Goal: Transaction & Acquisition: Subscribe to service/newsletter

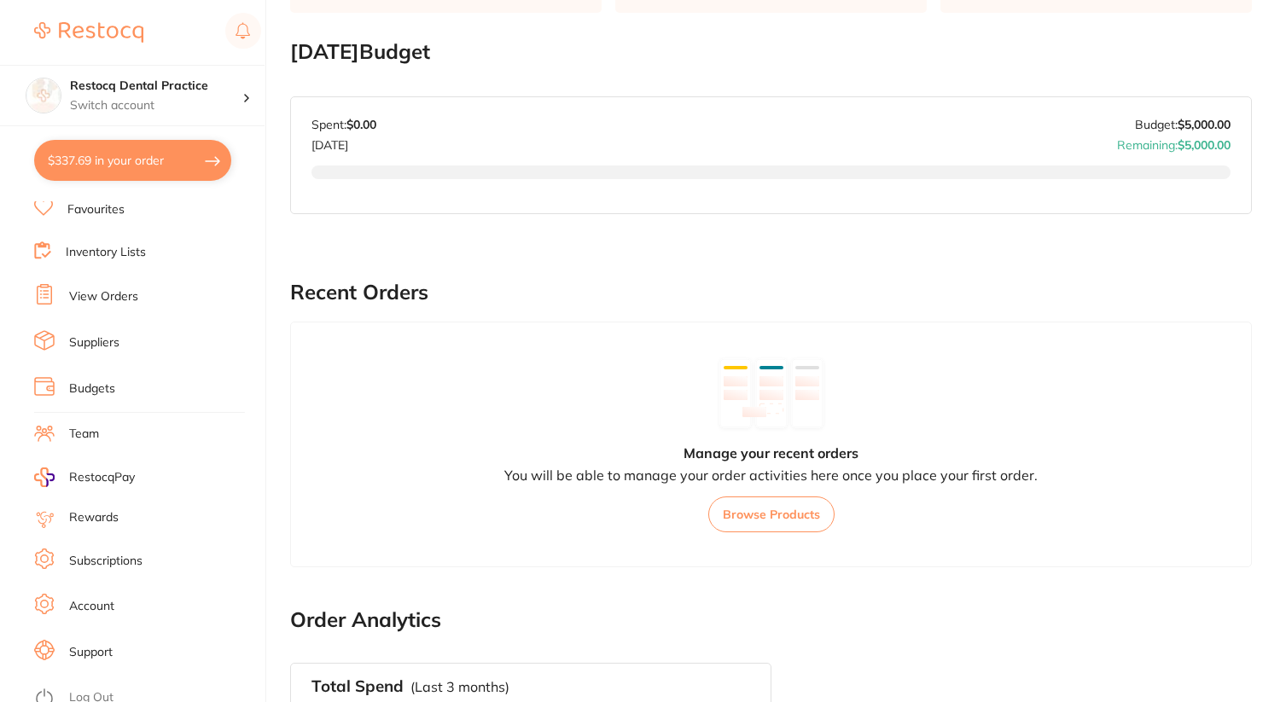
scroll to position [866, 0]
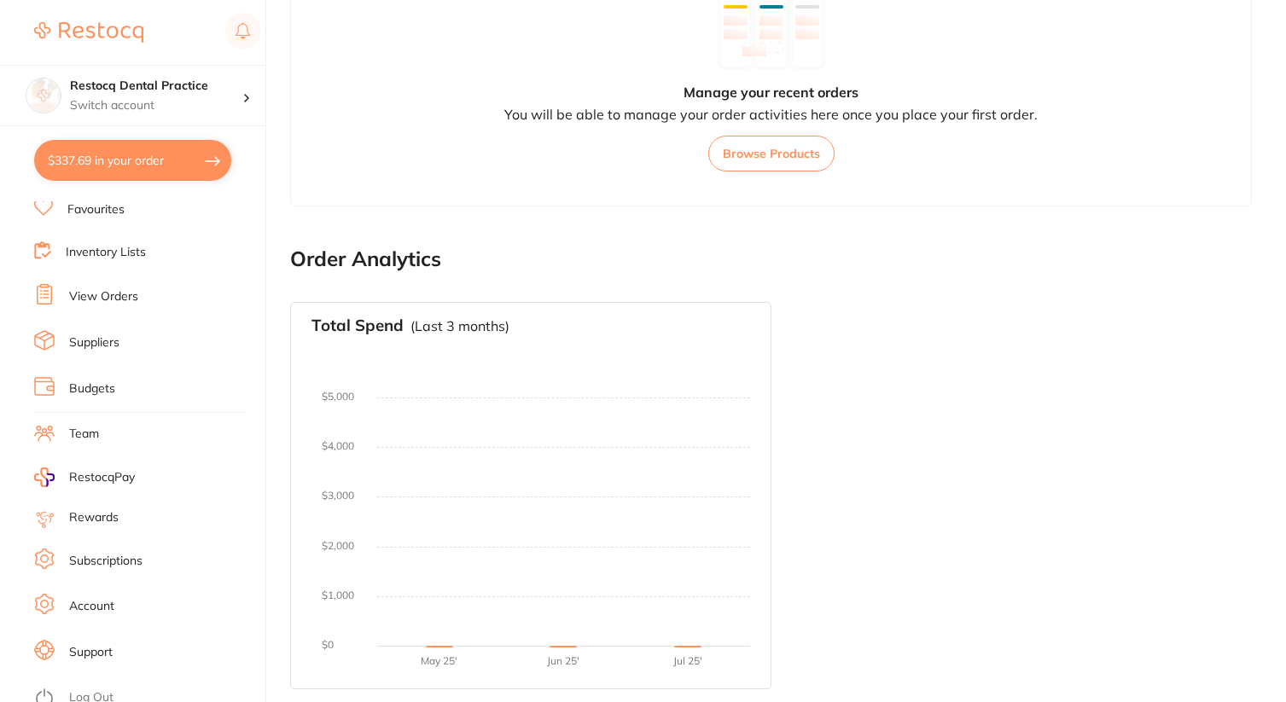
click at [78, 689] on link "Log Out" at bounding box center [91, 697] width 44 height 17
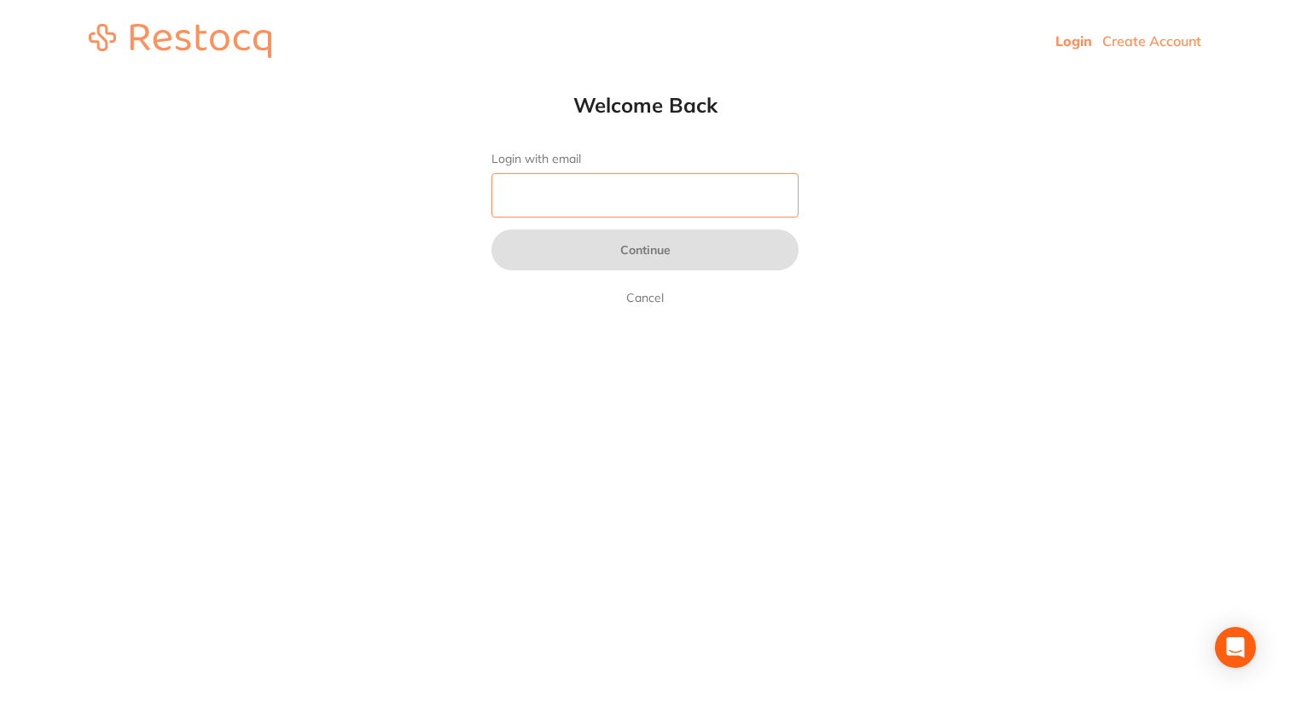
click at [585, 187] on input "Login with email" at bounding box center [644, 195] width 307 height 44
click at [1116, 43] on link "Create Account" at bounding box center [1151, 40] width 99 height 17
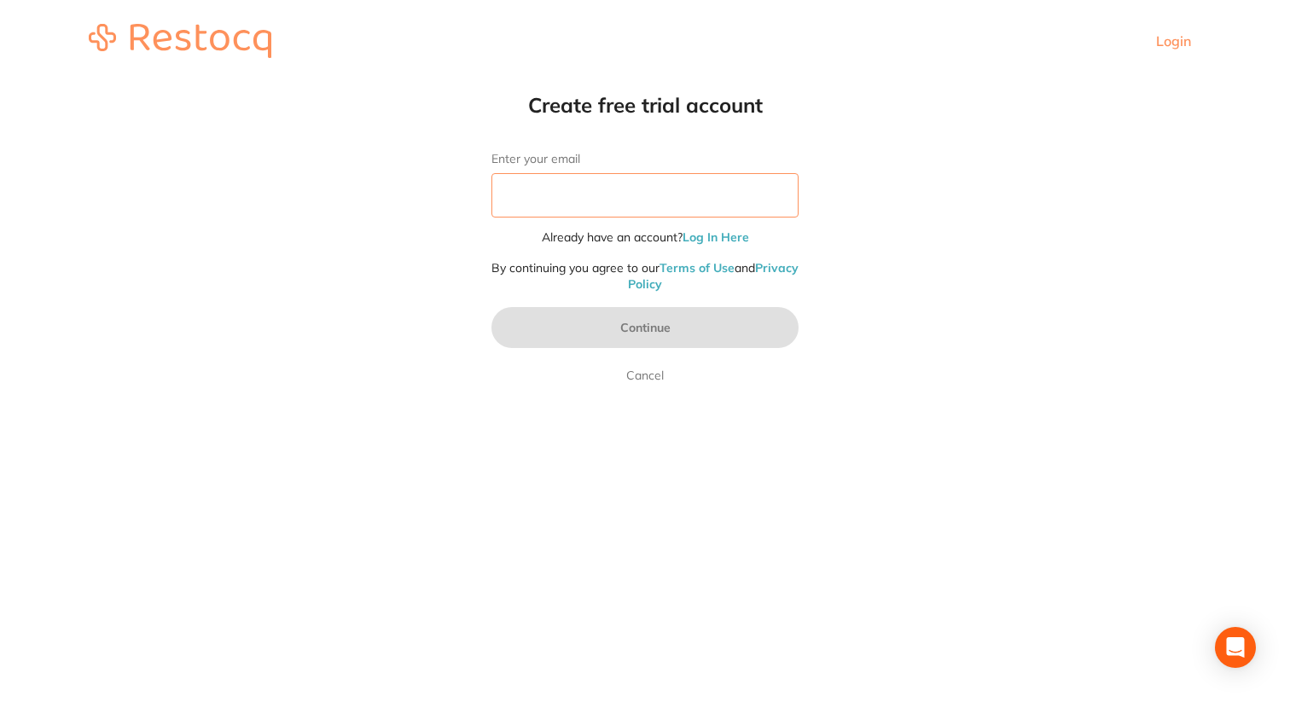
click at [691, 202] on input "Enter your email" at bounding box center [644, 195] width 307 height 44
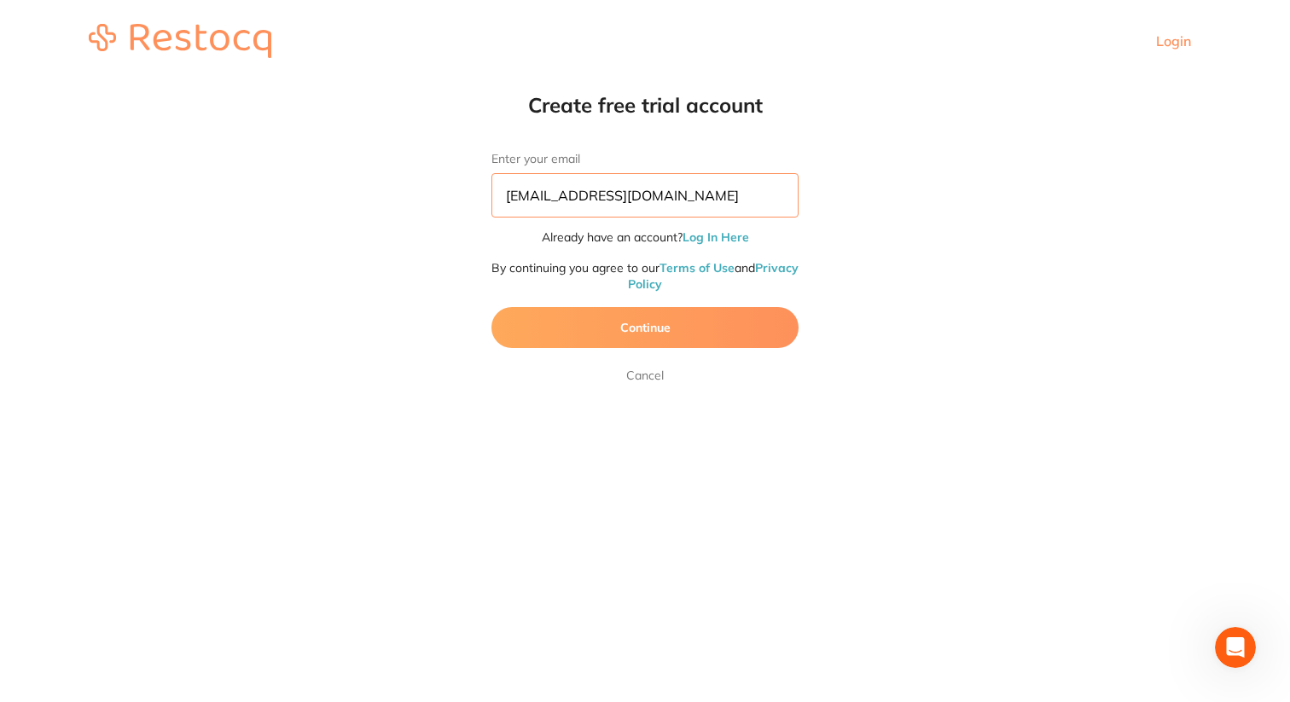
click at [578, 200] on input "josephinetest@gmail.com" at bounding box center [644, 195] width 307 height 44
type input "josephinetst@gmail.com"
click at [581, 333] on button "Continue" at bounding box center [644, 327] width 307 height 41
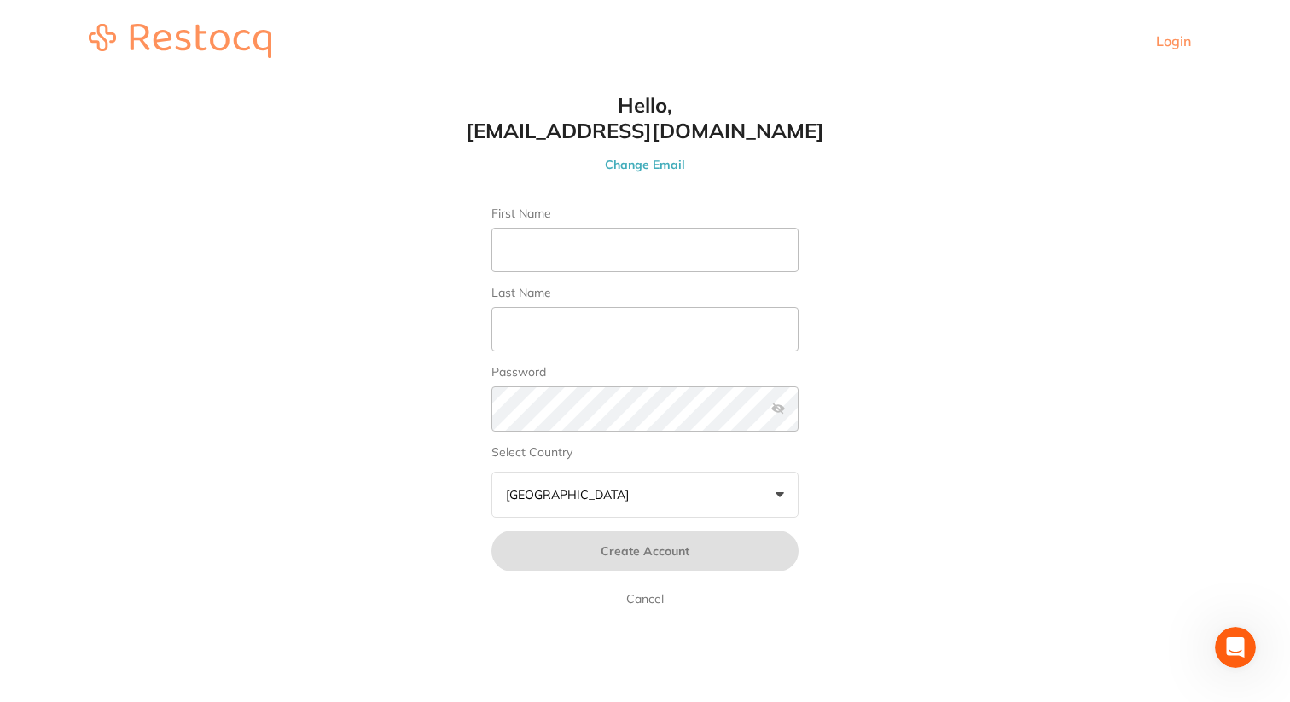
click at [606, 488] on button "Australia +0" at bounding box center [644, 495] width 307 height 46
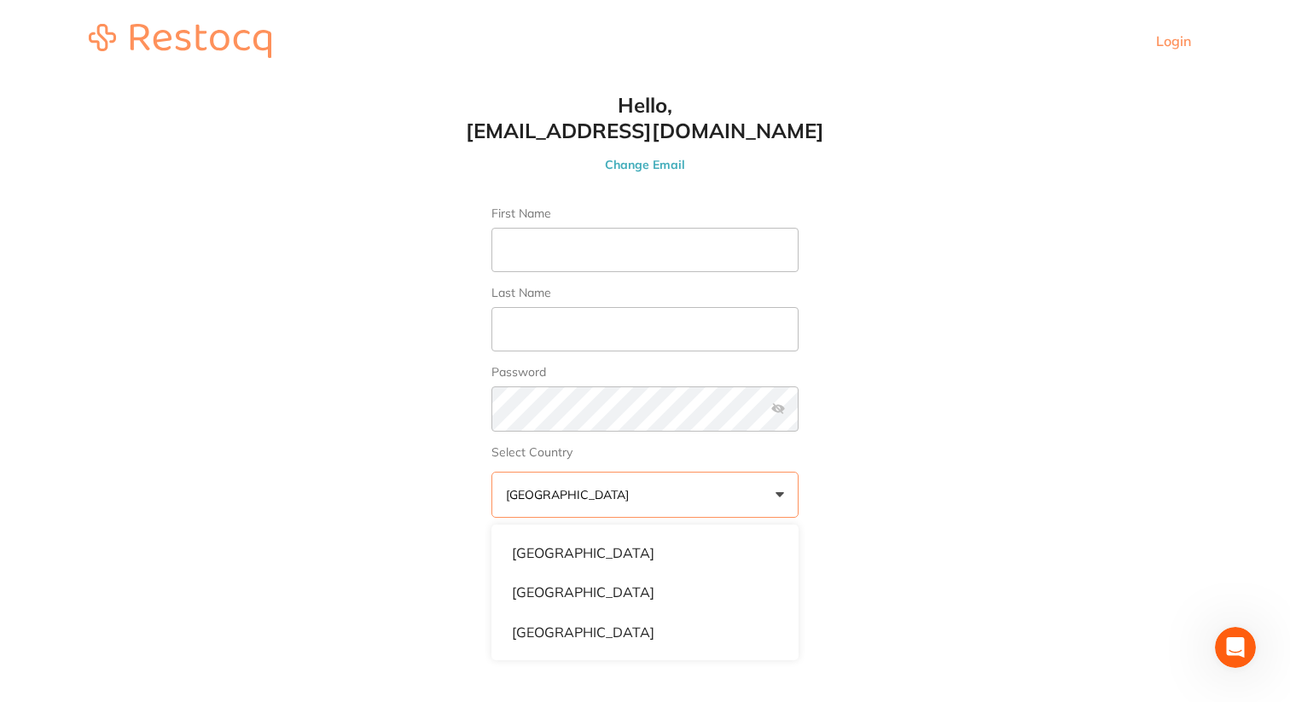
click at [189, 40] on img at bounding box center [180, 41] width 183 height 34
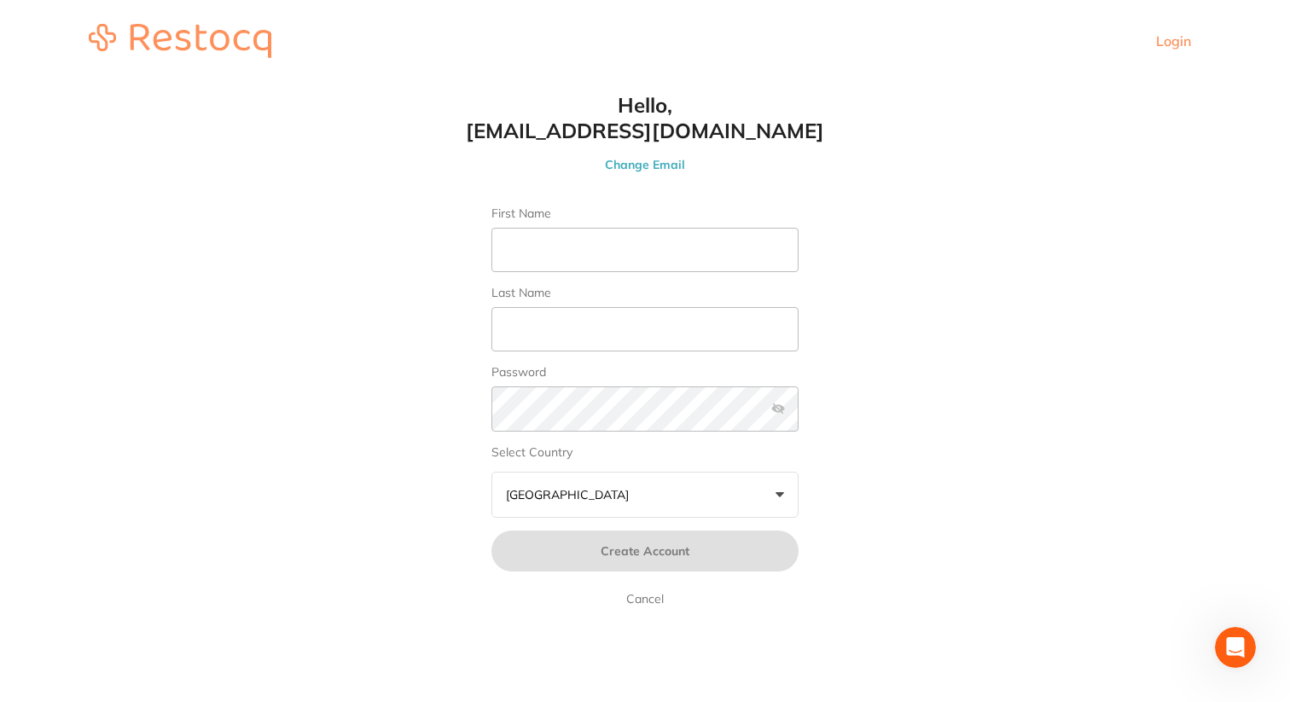
click at [193, 54] on img at bounding box center [180, 41] width 183 height 34
click at [239, 82] on html "Login Create free trial account Enter your email josephinetst@gmail.com Already…" at bounding box center [645, 41] width 1290 height 82
